Goal: Task Accomplishment & Management: Use online tool/utility

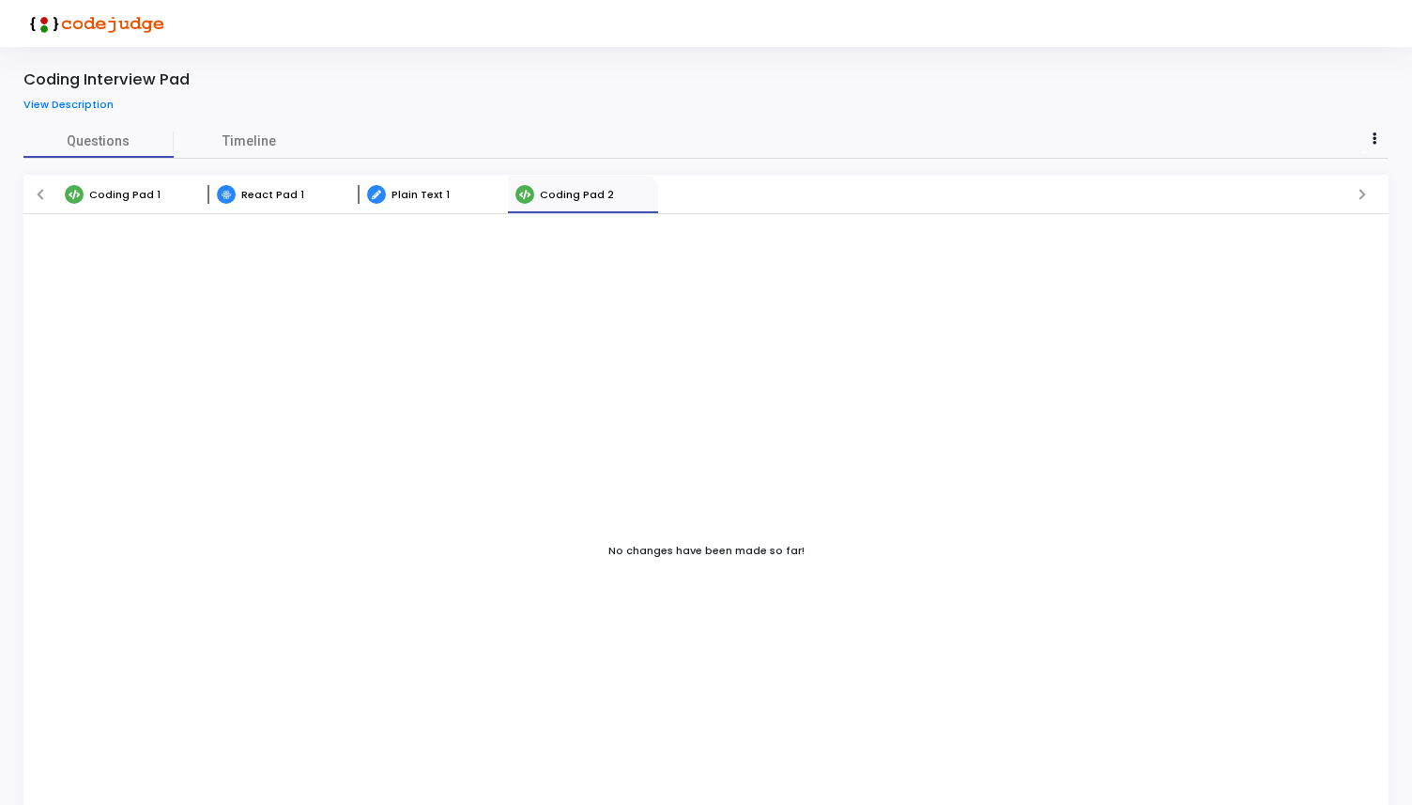
click at [278, 204] on link "React Pad 1" at bounding box center [283, 195] width 150 height 38
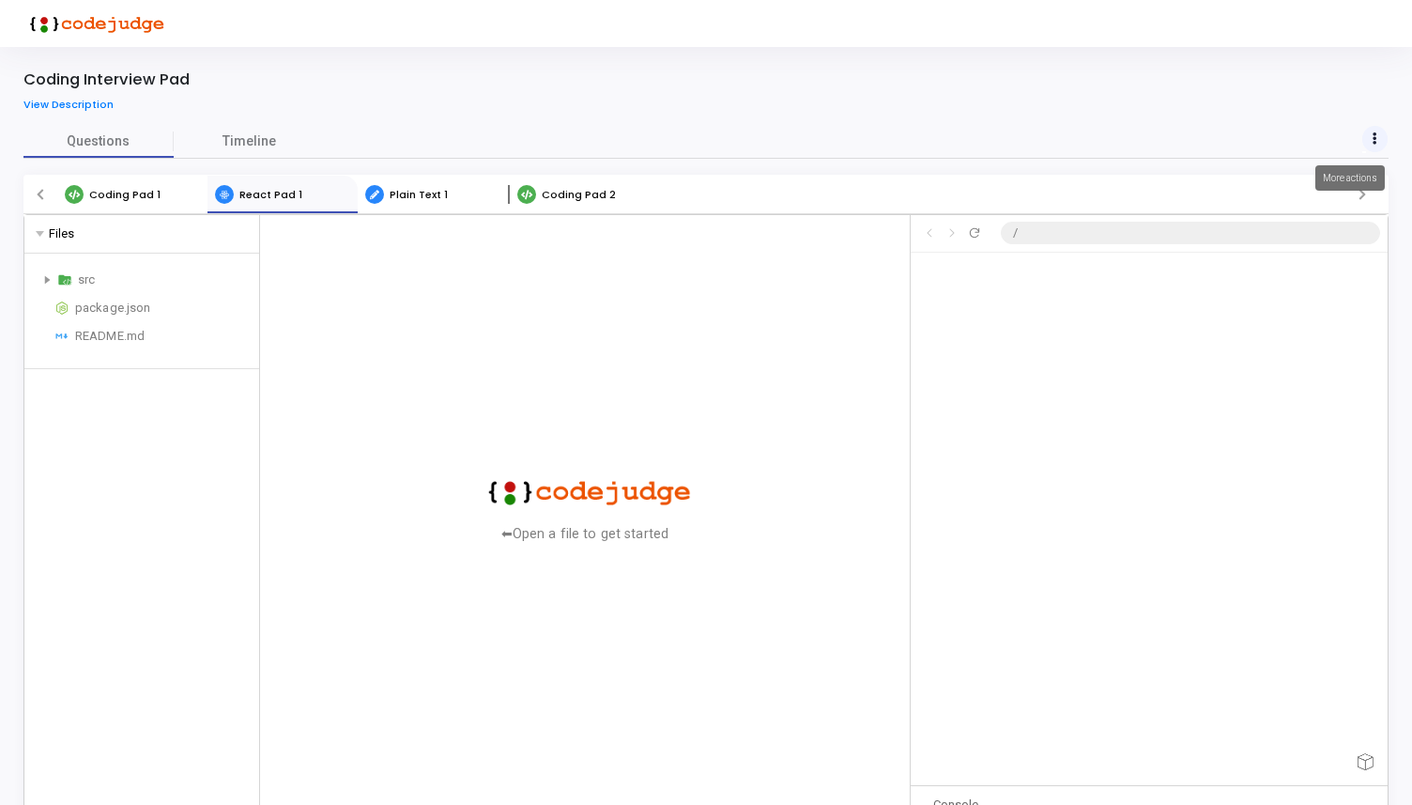
click at [1366, 130] on button at bounding box center [1375, 139] width 26 height 26
click at [1269, 97] on div at bounding box center [706, 402] width 1412 height 805
click at [53, 282] on div "src" at bounding box center [142, 280] width 220 height 23
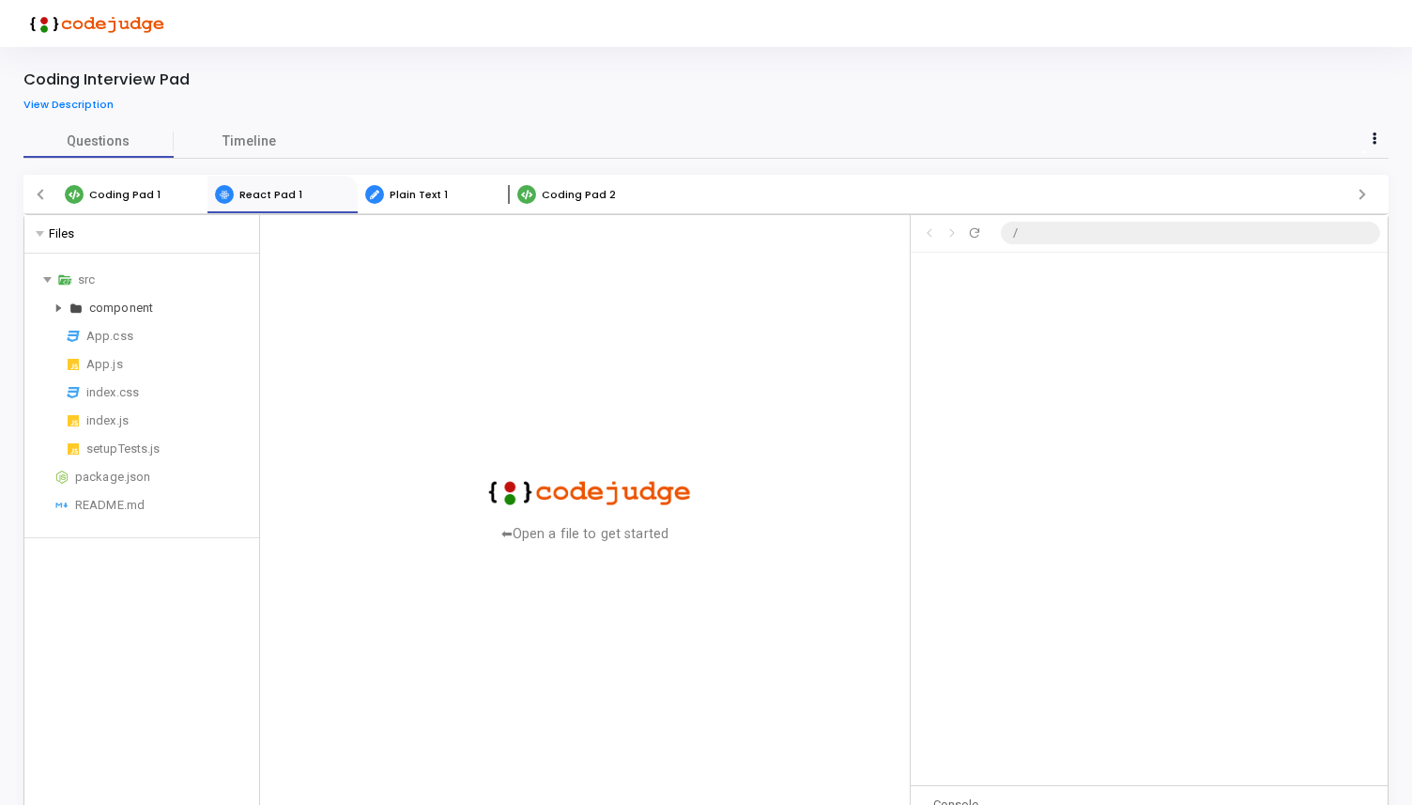
click at [66, 312] on div "Directory component" at bounding box center [142, 308] width 220 height 23
click at [118, 338] on div "Input.jsx" at bounding box center [175, 336] width 154 height 23
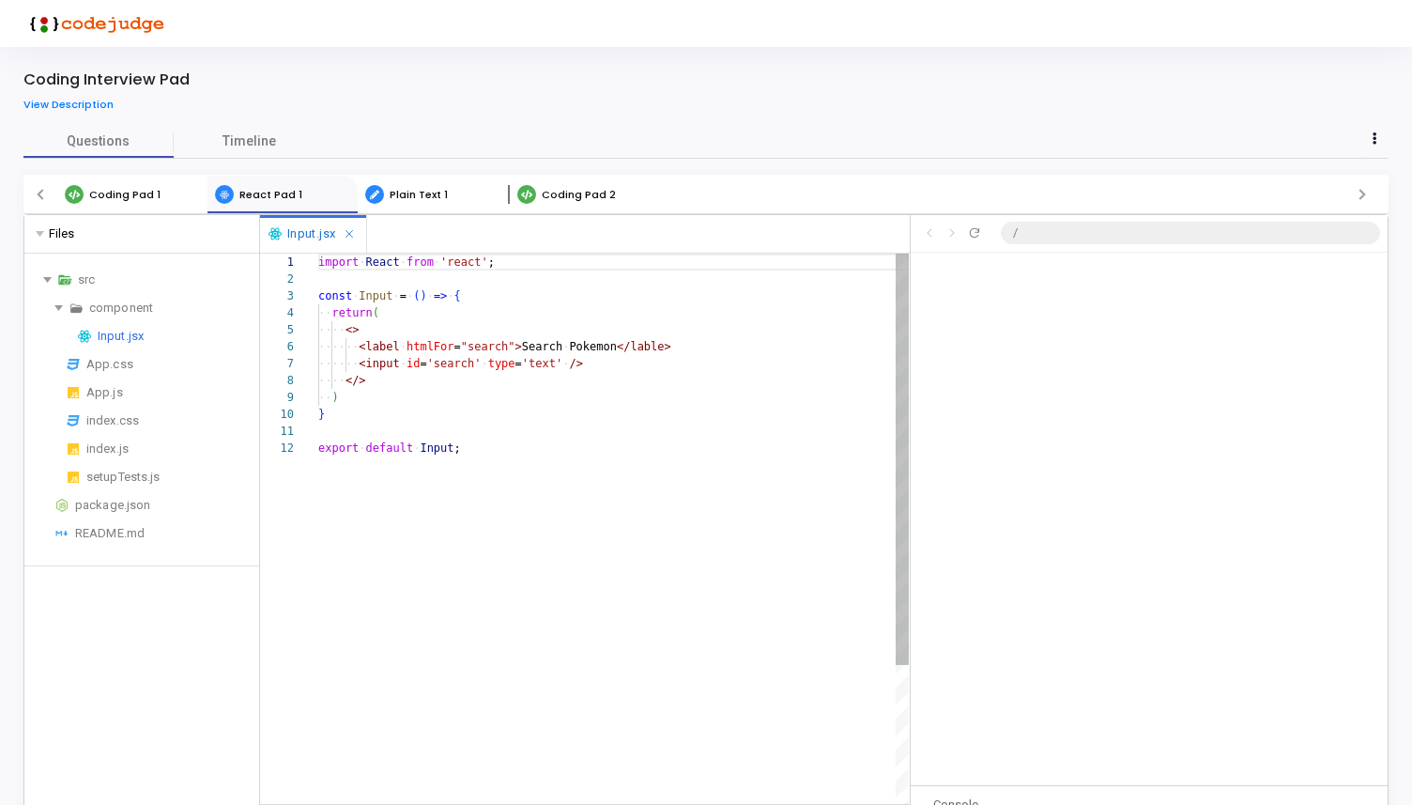
scroll to position [169, 0]
click at [434, 500] on div "import ·‌ React ·‌ from ·‌ 'react' ; const ·‌ Input ·‌ = ·‌ ( ) ·‌ => ·‌ { ·‌·‌…" at bounding box center [613, 622] width 591 height 736
type textarea "export default Input;"
click at [127, 363] on div "App.css" at bounding box center [168, 364] width 165 height 23
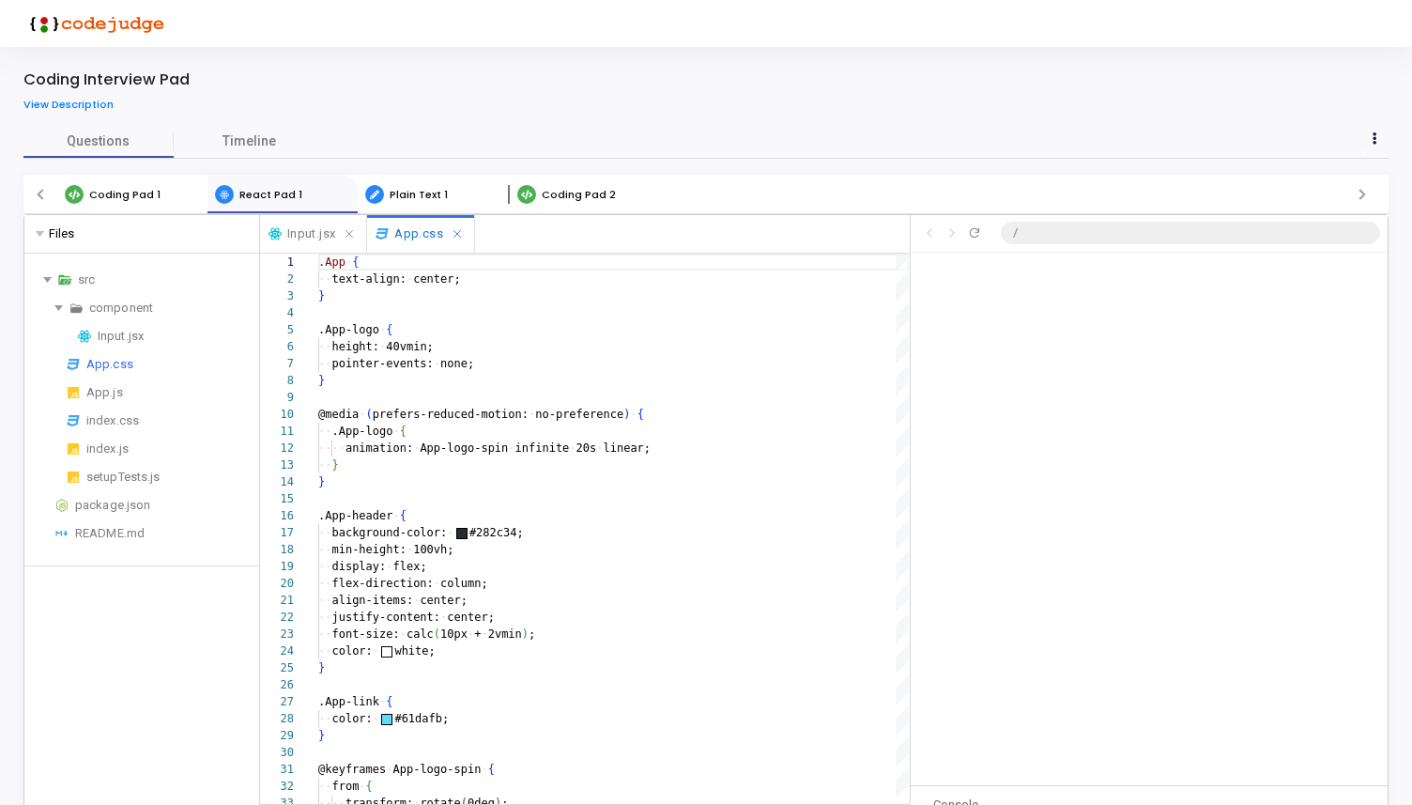
scroll to position [169, 0]
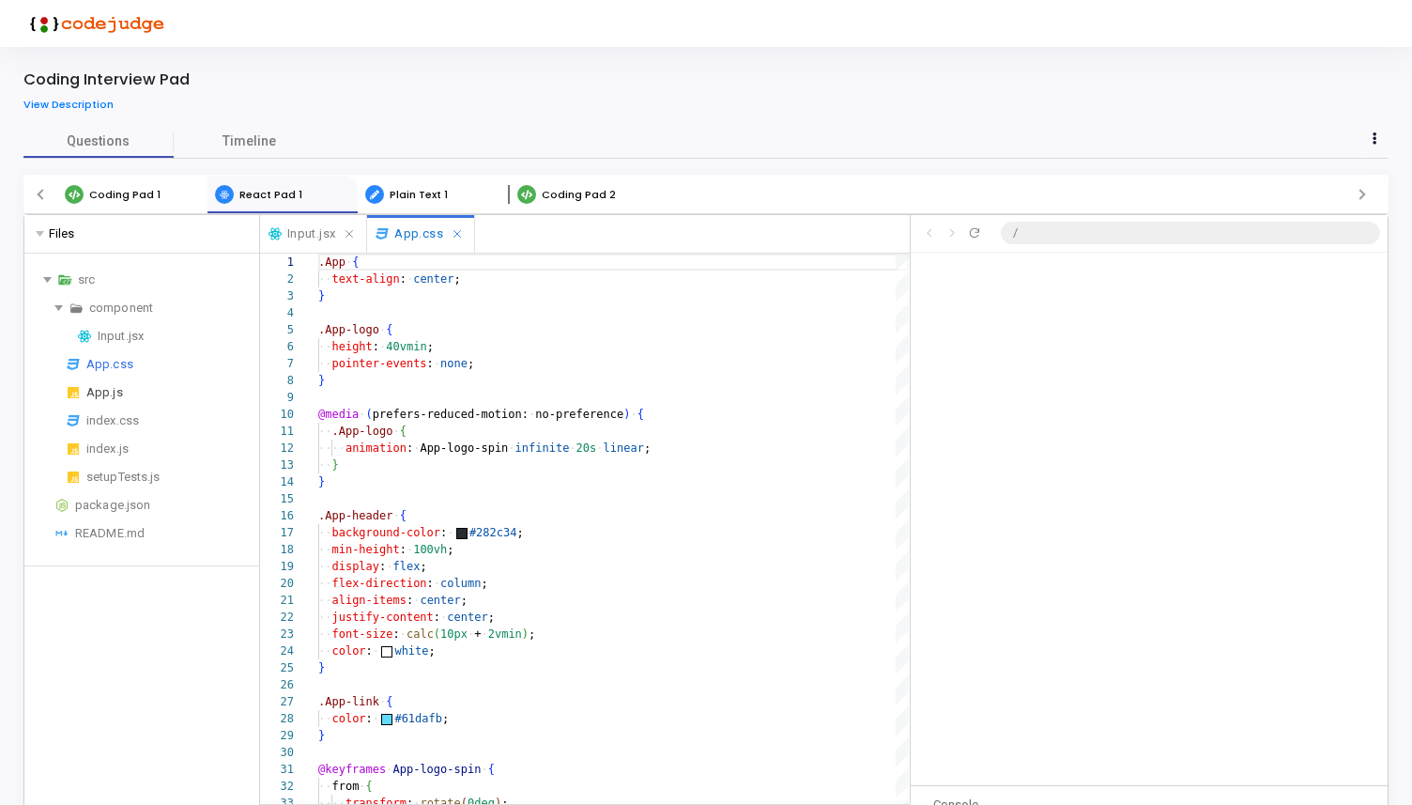
click at [126, 392] on div "App.js" at bounding box center [168, 392] width 165 height 23
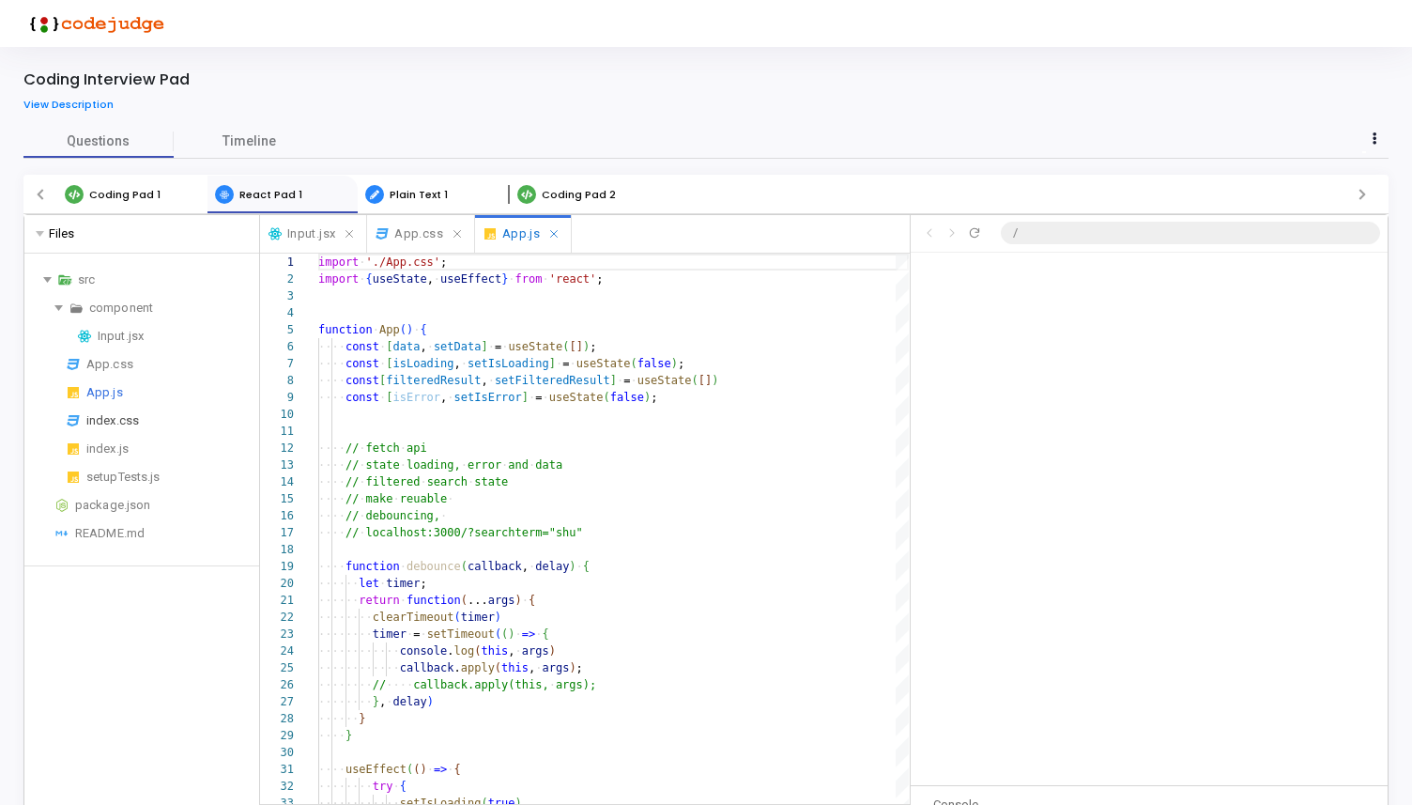
click at [125, 425] on div "index.css" at bounding box center [168, 420] width 165 height 23
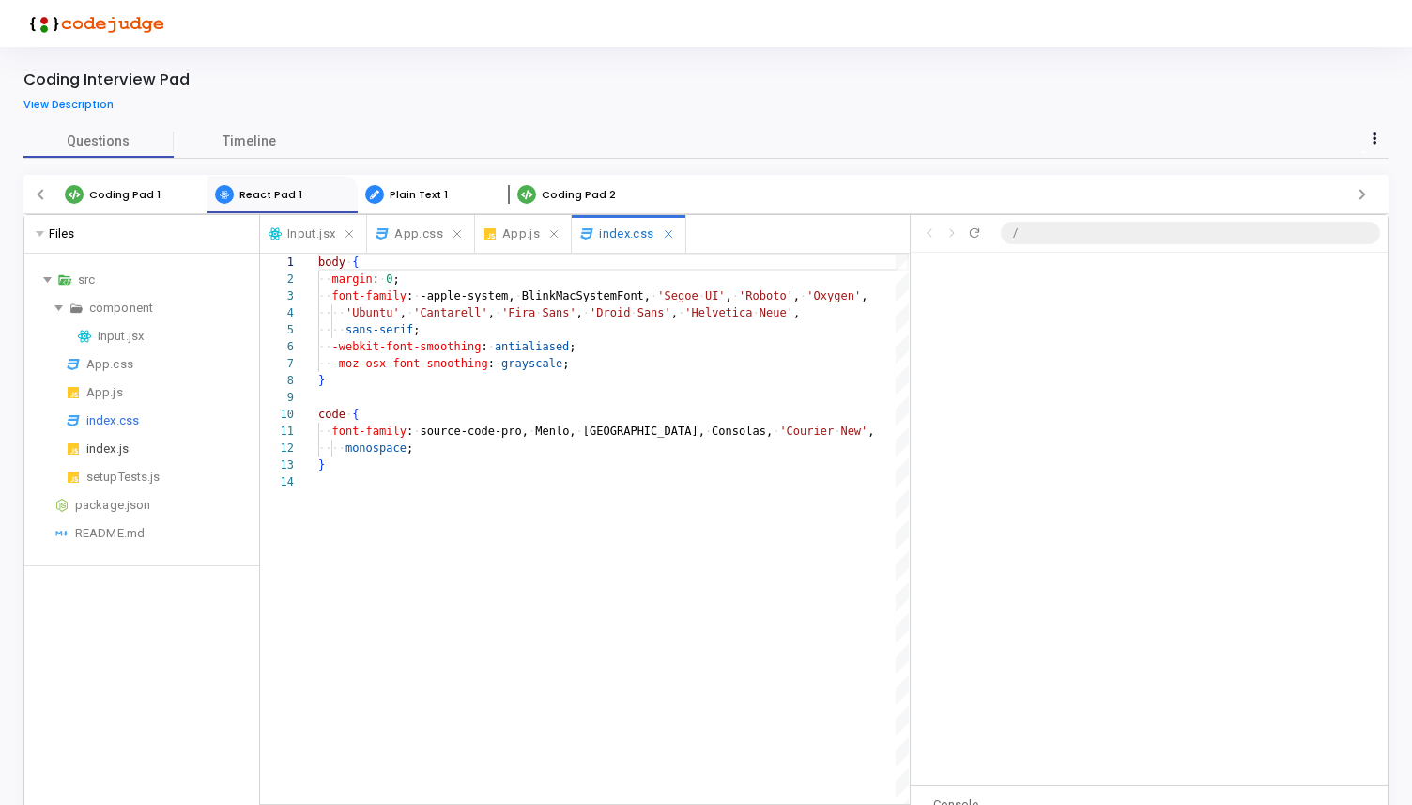
click at [123, 453] on div "index.js" at bounding box center [168, 449] width 165 height 23
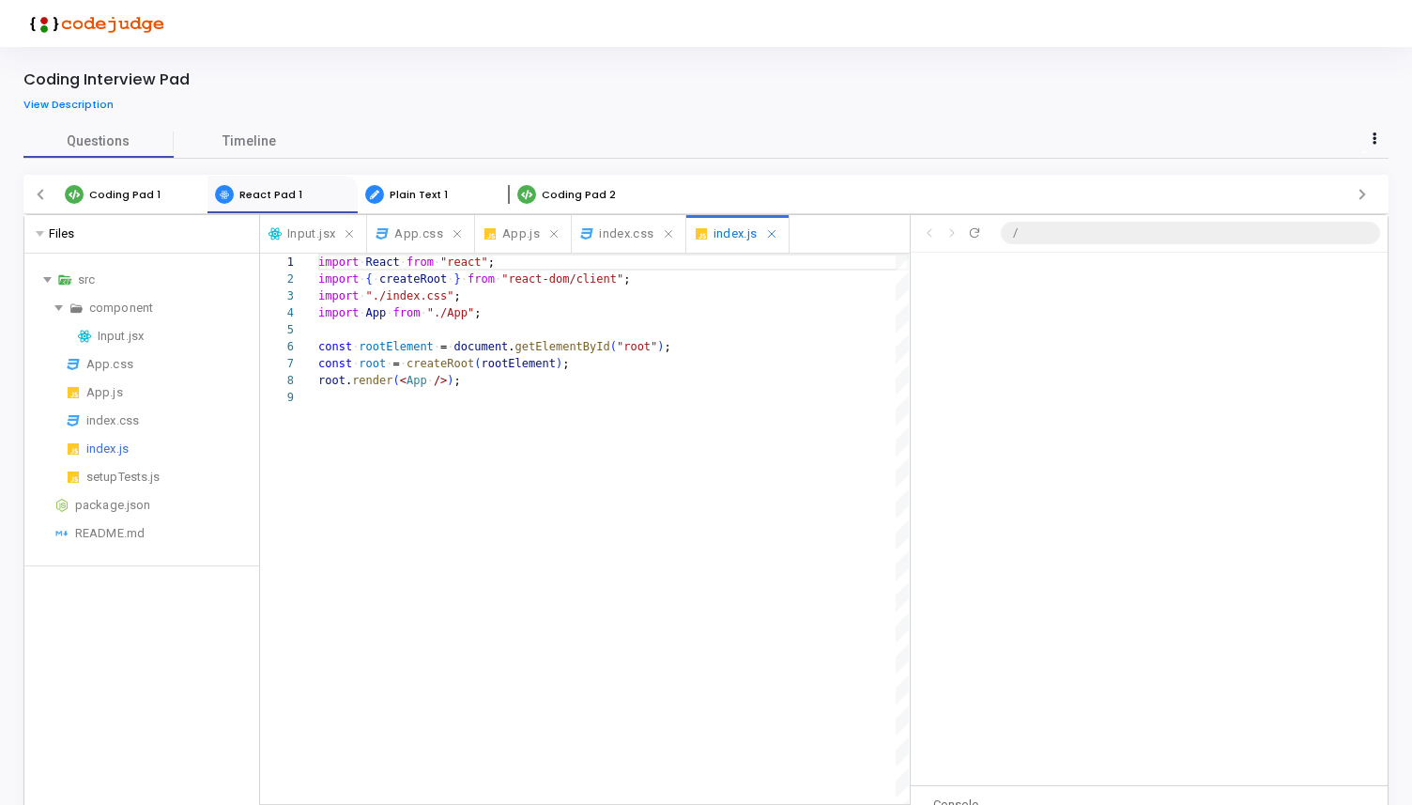
scroll to position [135, 0]
click at [122, 483] on div "setupTests.js" at bounding box center [168, 477] width 165 height 23
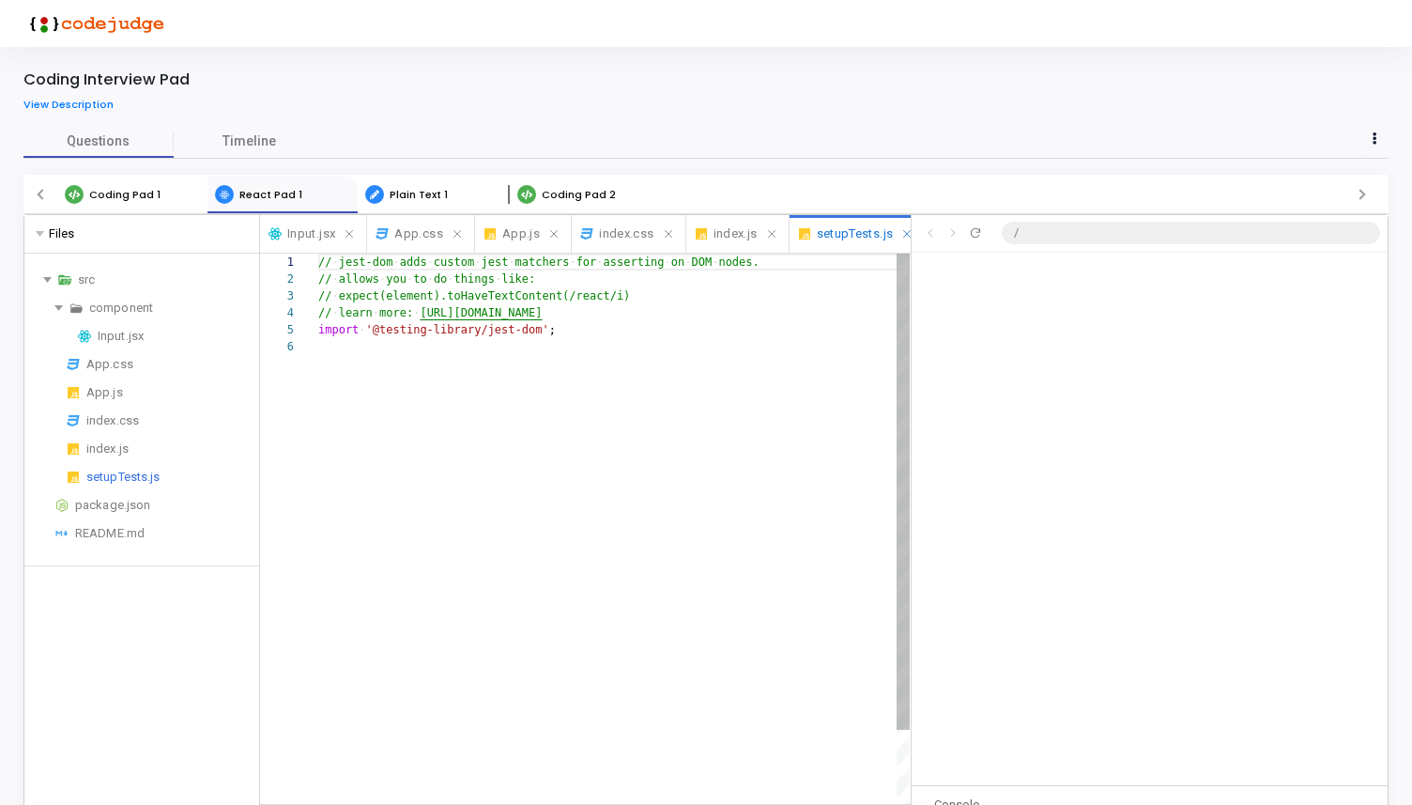
scroll to position [85, 0]
click at [434, 180] on link "Plain Text 1" at bounding box center [433, 195] width 150 height 38
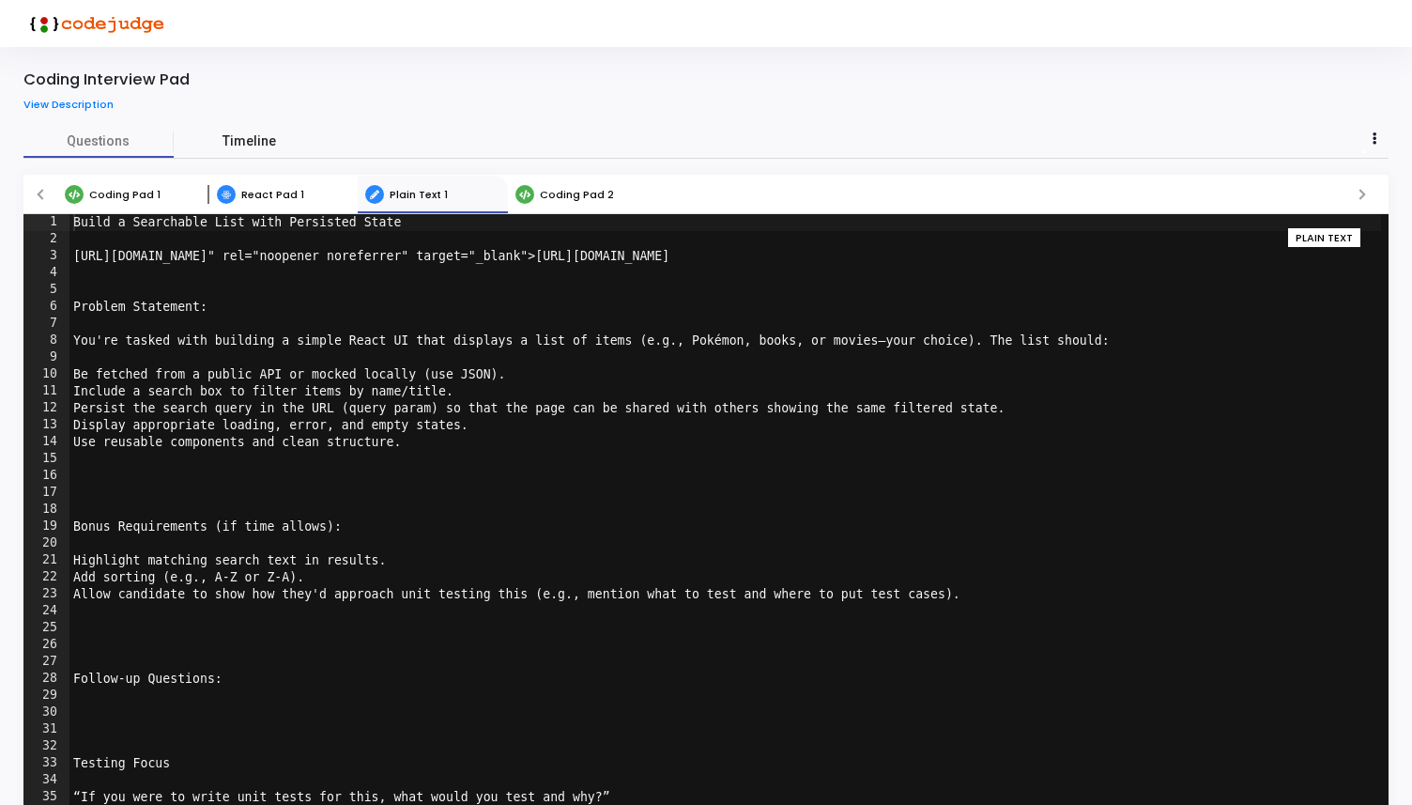
click at [259, 147] on span "Timeline" at bounding box center [250, 141] width 54 height 20
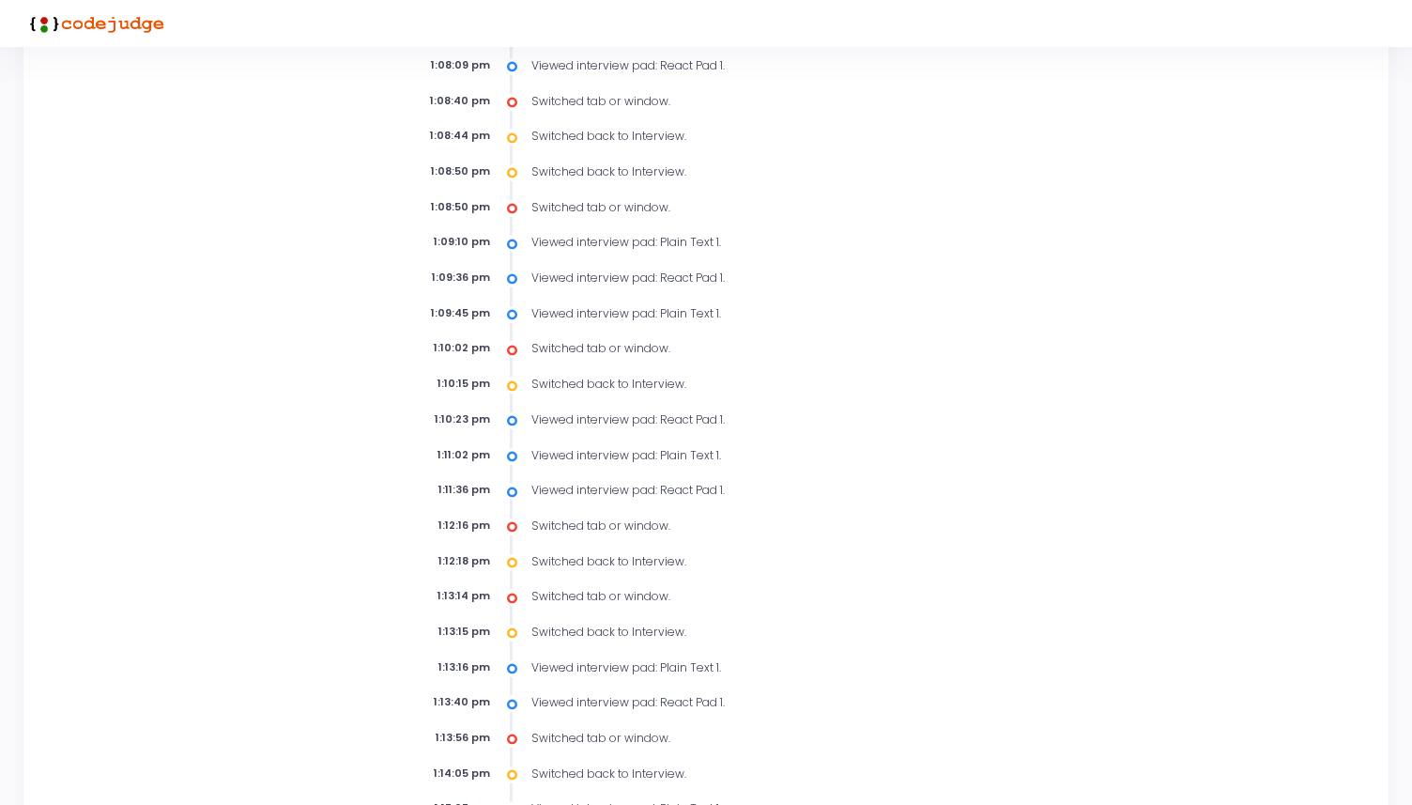
scroll to position [0, 0]
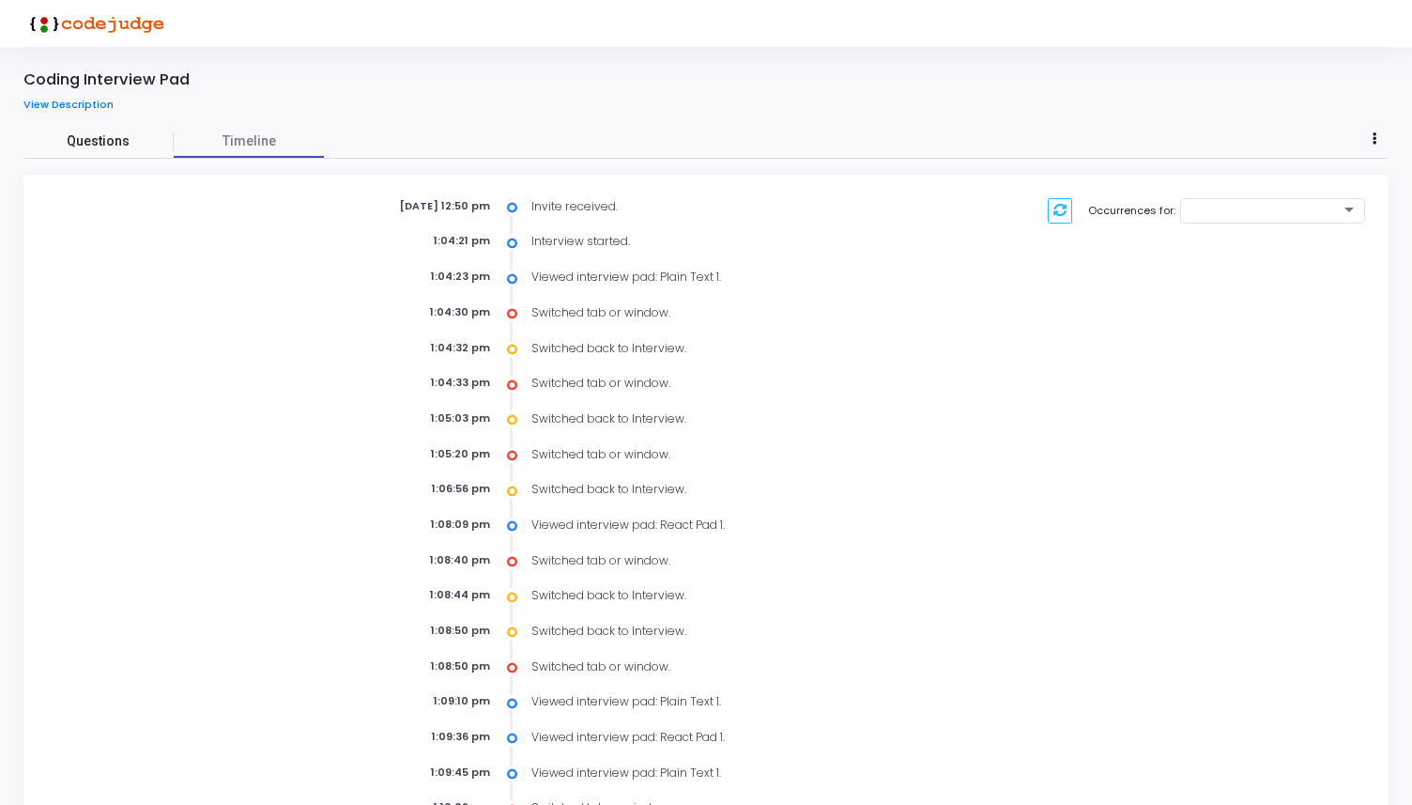
click at [62, 131] on link "Questions" at bounding box center [98, 141] width 150 height 33
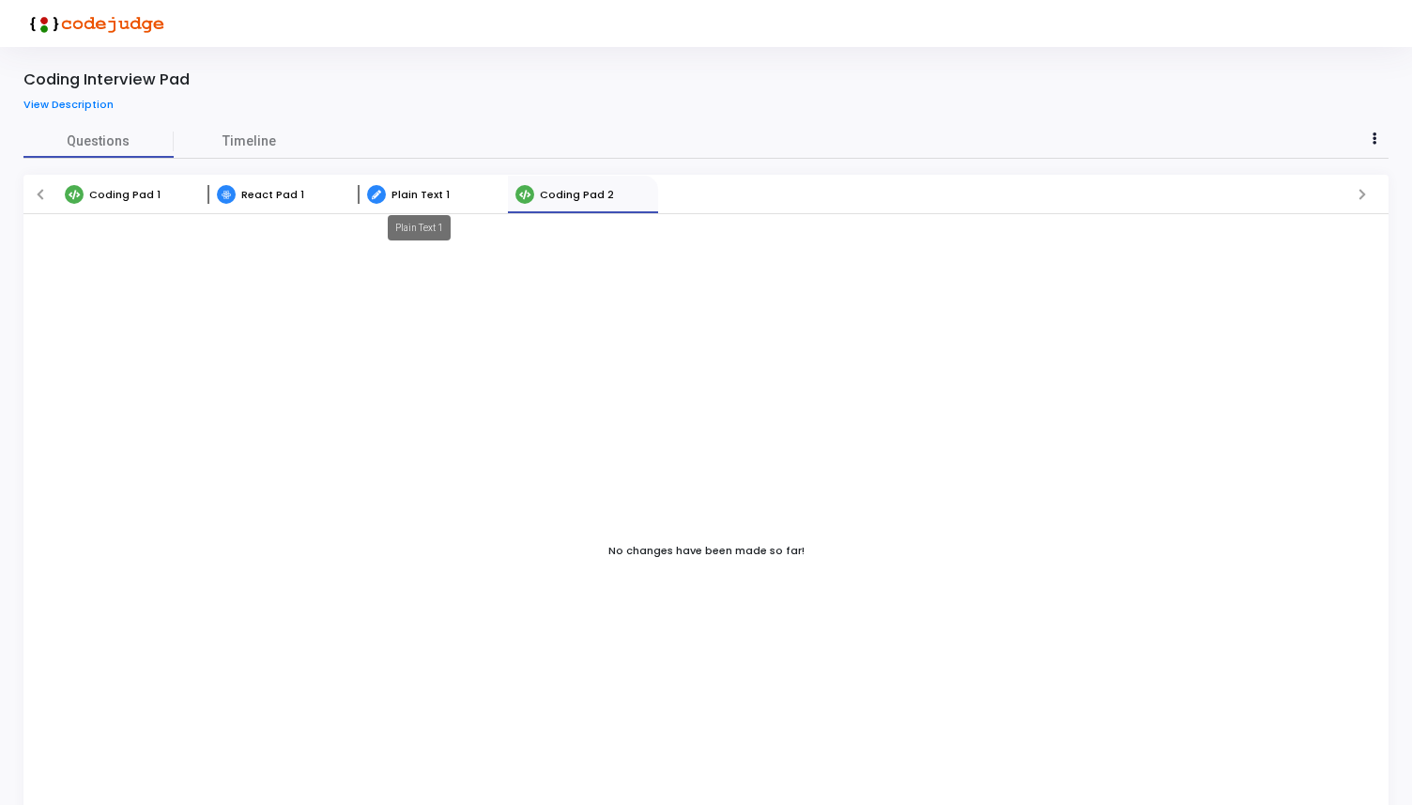
click at [394, 202] on mat-tooltip-component "Plain Text 1" at bounding box center [419, 228] width 89 height 52
click at [287, 192] on span "React Pad 1" at bounding box center [272, 194] width 63 height 15
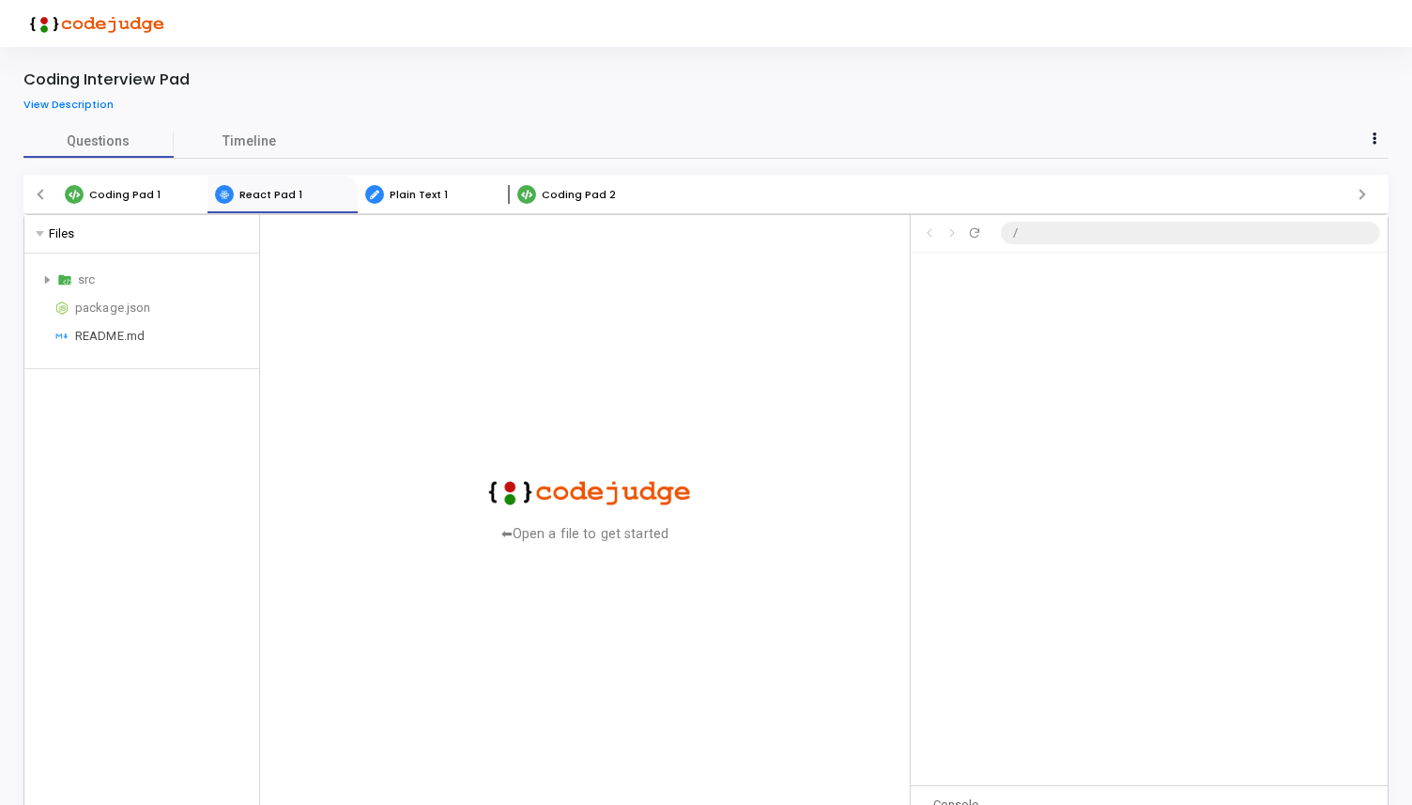
click at [115, 337] on div "README.md" at bounding box center [163, 336] width 177 height 23
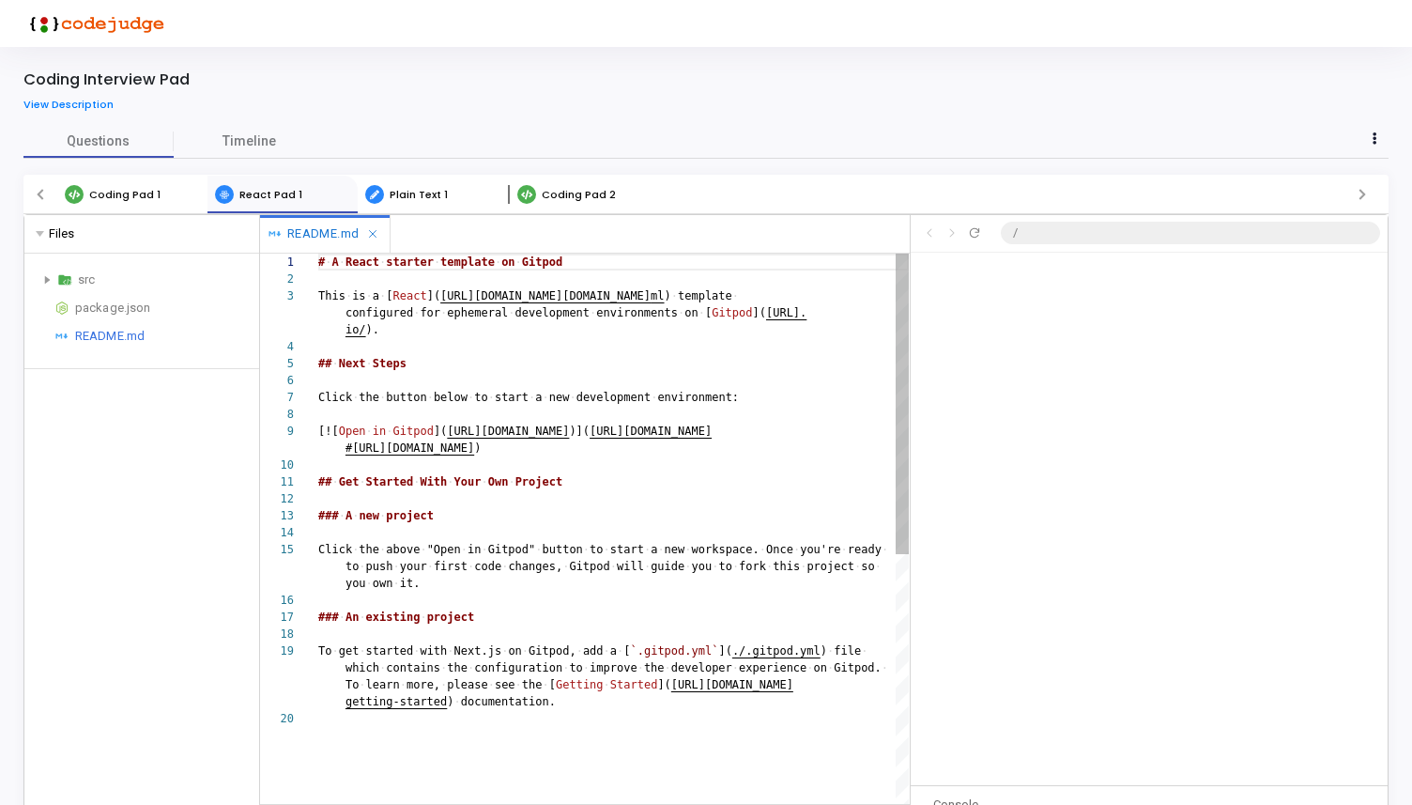
scroll to position [135, 0]
click at [380, 397] on div "# ·‌ A ·‌ React ·‌ starter ·‌ template ·‌ on ·‌ Gitpod This ·‌ is ·‌ a ·‌ [ Rea…" at bounding box center [613, 757] width 591 height 1007
click at [545, 267] on div "This ·‌ is ·‌ a ·‌ [ React ]( [URL][DOMAIN_NAME][DOMAIN_NAME] ml ) ·‌ template …" at bounding box center [613, 757] width 591 height 1007
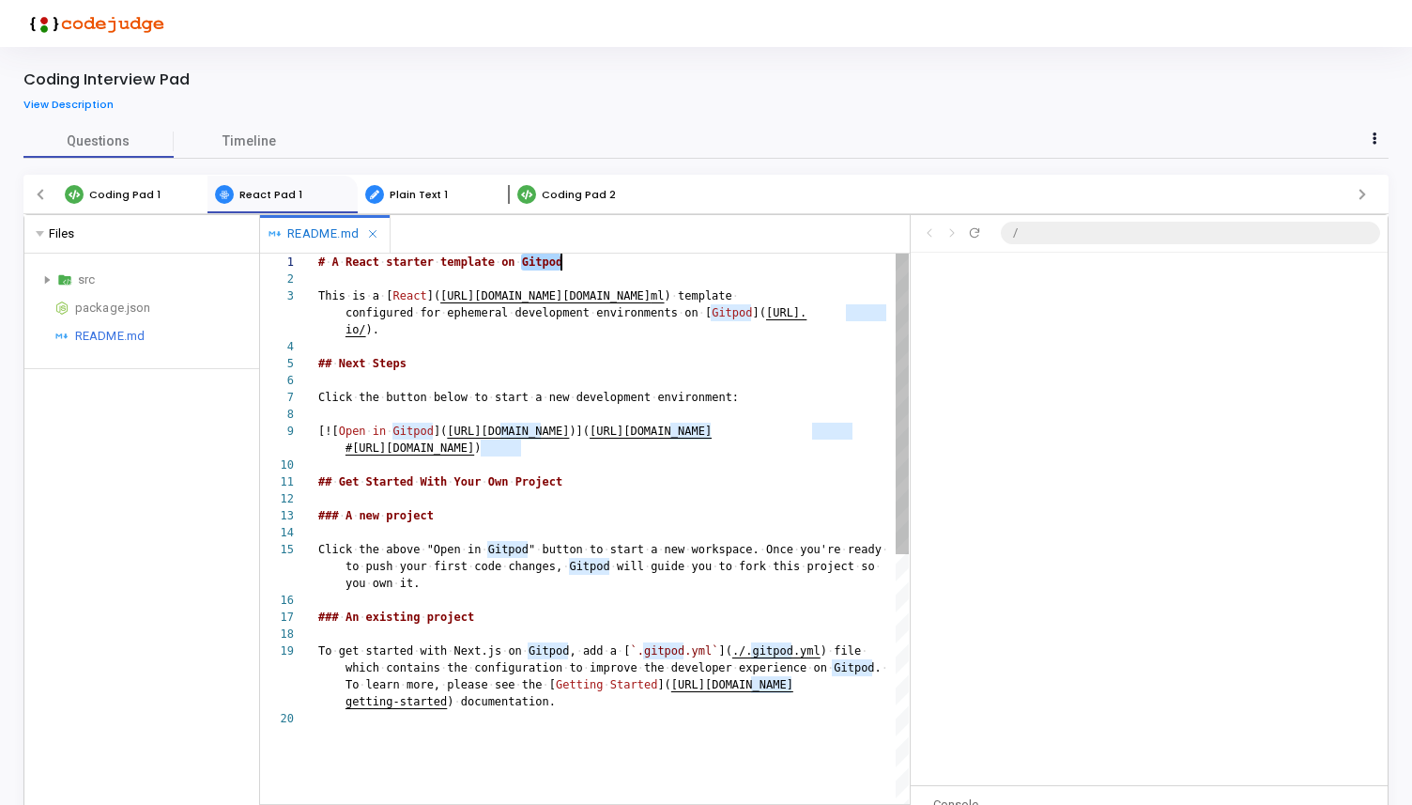
scroll to position [0, 243]
click at [784, 122] on div "Coding Interview Pad View Description" at bounding box center [706, 97] width 1384 height 54
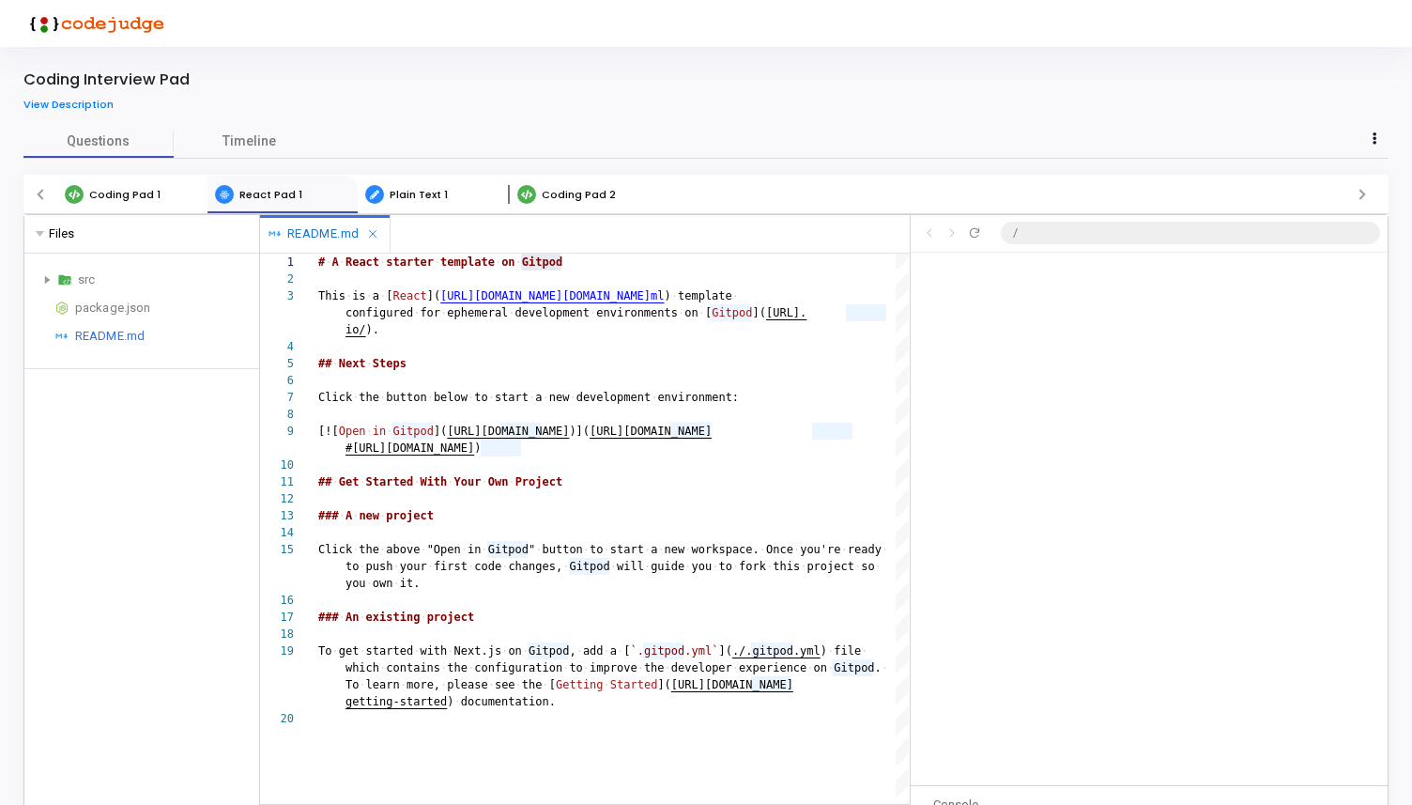
click at [1041, 60] on div "Coding Interview Pad View Description Questions Timeline Coding Pad 1 React Pad…" at bounding box center [706, 426] width 1412 height 758
